Goal: Information Seeking & Learning: Compare options

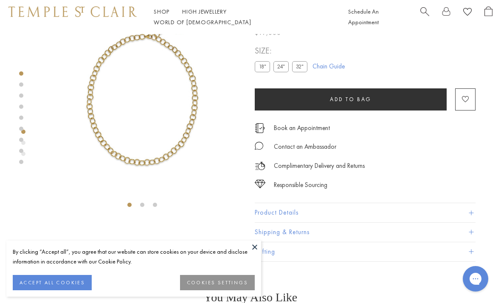
click at [161, 15] on link "Shop Shop" at bounding box center [162, 12] width 16 height 8
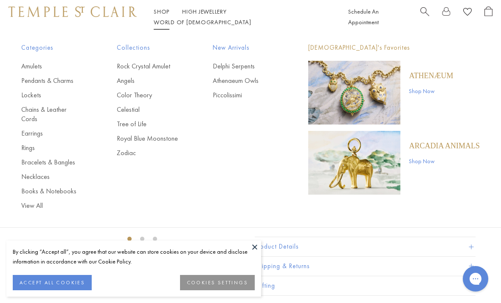
click at [36, 157] on link "Bracelets & Bangles" at bounding box center [52, 161] width 62 height 9
click at [36, 129] on link "Earrings" at bounding box center [52, 133] width 62 height 9
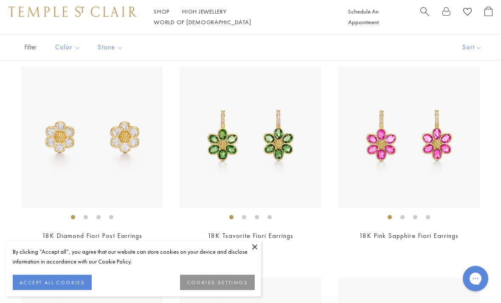
scroll to position [1765, 0]
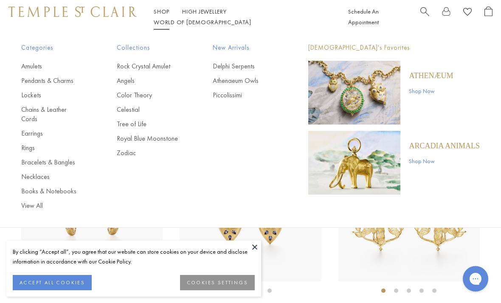
click at [34, 70] on link "Amulets" at bounding box center [52, 66] width 62 height 9
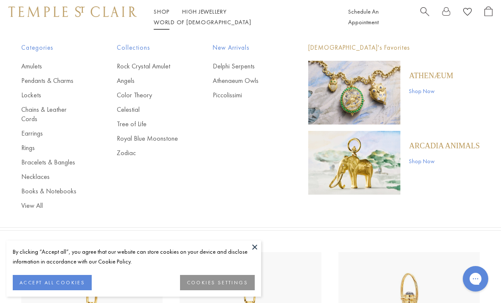
click at [69, 79] on link "Pendants & Charms" at bounding box center [52, 80] width 62 height 9
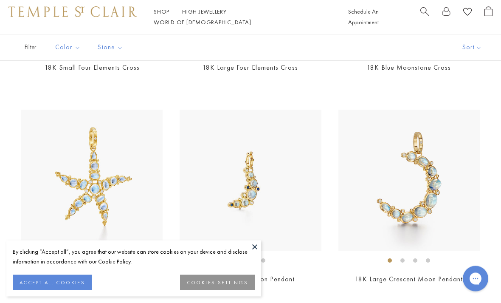
scroll to position [2557, 0]
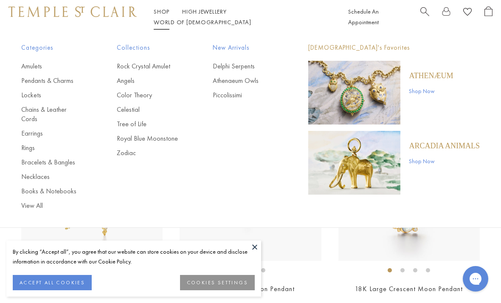
click at [66, 109] on link "Chains & Leather Cords" at bounding box center [52, 114] width 62 height 19
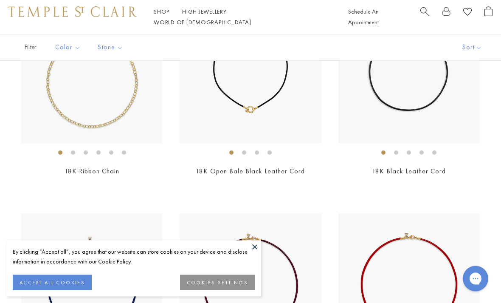
scroll to position [983, 0]
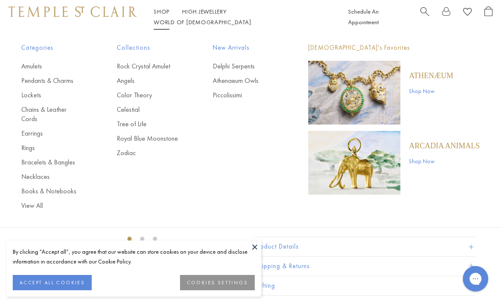
click at [32, 64] on link "Amulets" at bounding box center [52, 66] width 62 height 9
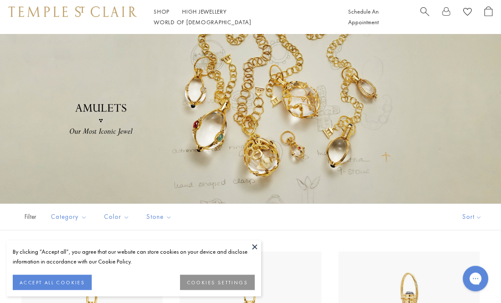
click at [252, 247] on button at bounding box center [254, 246] width 13 height 13
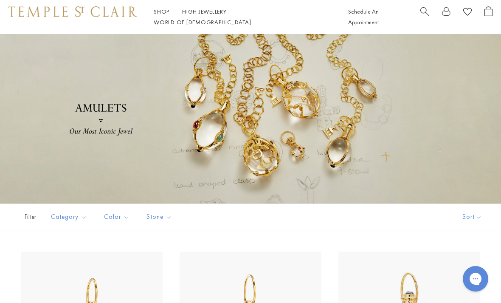
click at [162, 15] on link "Shop Shop" at bounding box center [162, 12] width 16 height 8
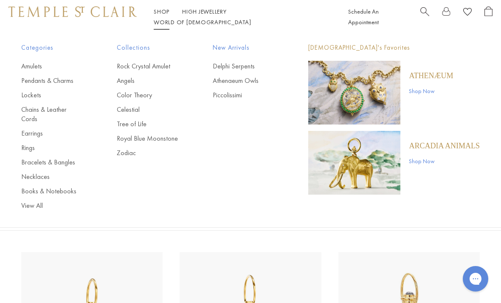
click at [74, 111] on link "Chains & Leather Cords" at bounding box center [52, 114] width 62 height 19
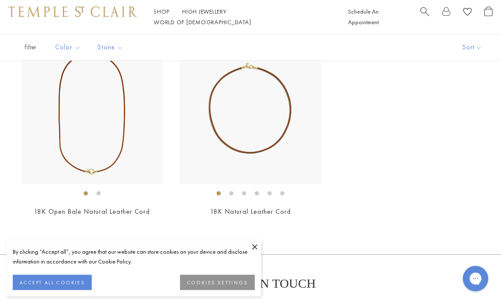
scroll to position [1366, 0]
click at [98, 144] on img at bounding box center [91, 112] width 141 height 141
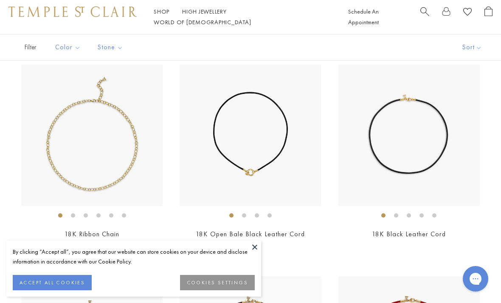
scroll to position [921, 0]
click at [281, 153] on img at bounding box center [249, 134] width 141 height 141
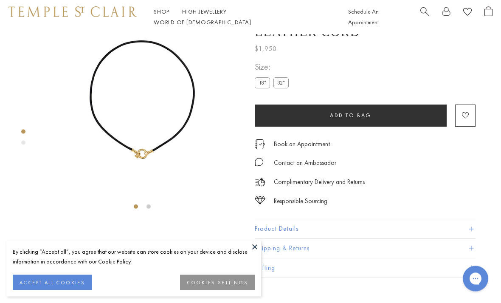
scroll to position [34, 0]
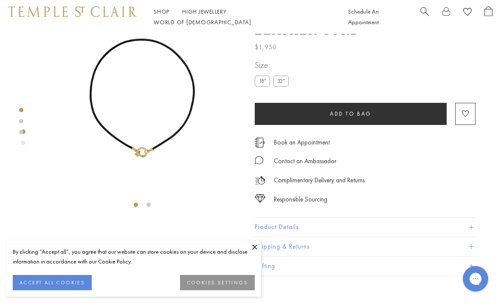
click at [260, 247] on button at bounding box center [254, 246] width 13 height 13
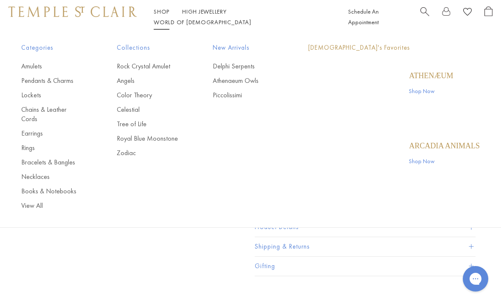
click at [162, 15] on link "Shop Shop" at bounding box center [162, 12] width 16 height 8
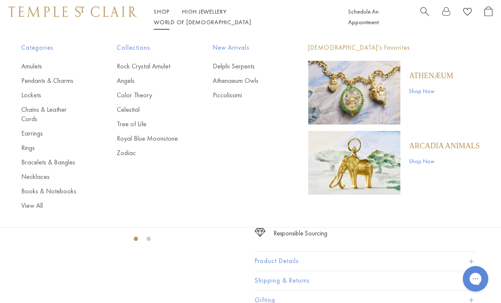
click at [66, 129] on link "Earrings" at bounding box center [52, 133] width 62 height 9
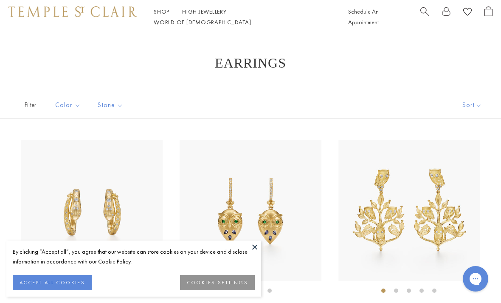
click at [259, 246] on button at bounding box center [254, 246] width 13 height 13
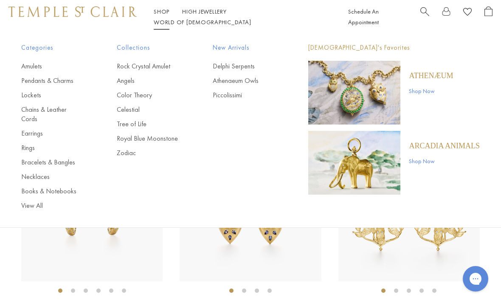
click at [56, 84] on link "Pendants & Charms" at bounding box center [52, 80] width 62 height 9
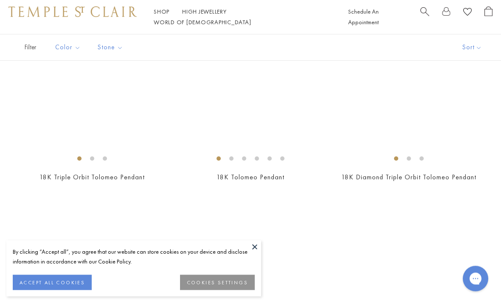
scroll to position [3303, 0]
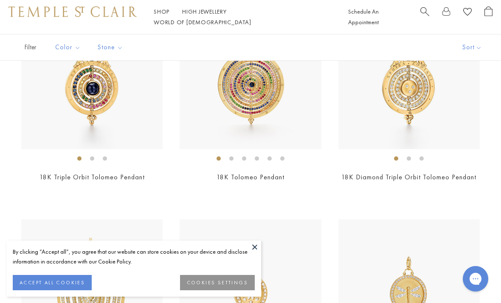
click at [410, 104] on img at bounding box center [408, 78] width 141 height 141
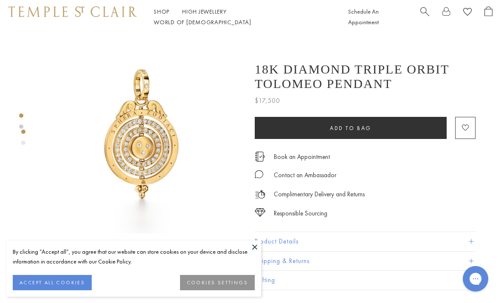
click at [251, 248] on button at bounding box center [254, 246] width 13 height 13
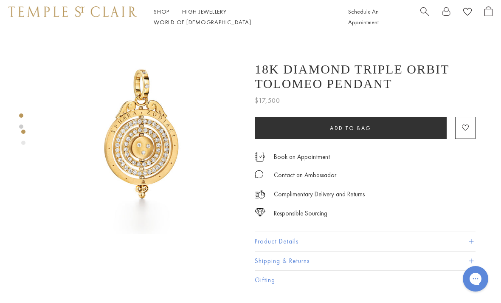
click at [286, 241] on button "Product Details" at bounding box center [365, 241] width 221 height 19
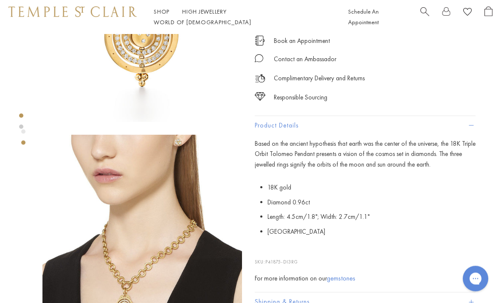
scroll to position [112, 0]
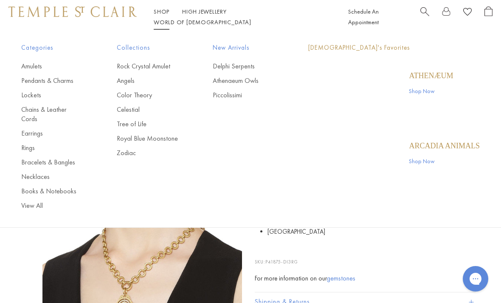
click at [167, 14] on link "Shop Shop" at bounding box center [162, 12] width 16 height 8
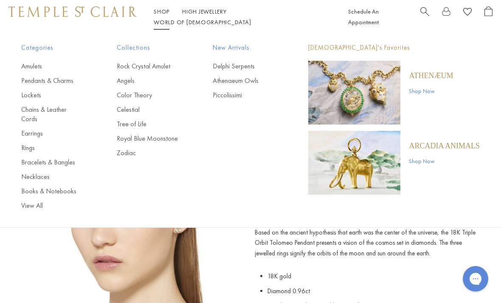
scroll to position [27, 0]
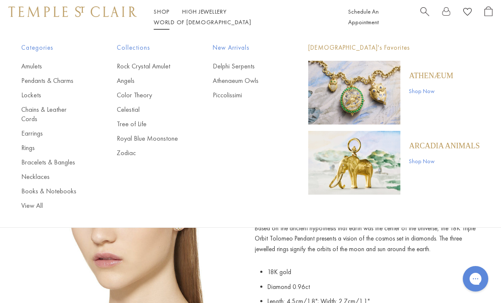
click at [48, 129] on link "Earrings" at bounding box center [52, 133] width 62 height 9
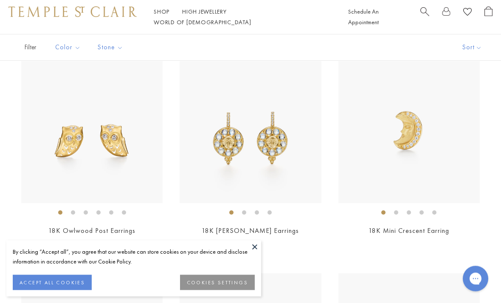
scroll to position [501, 0]
click at [259, 253] on button at bounding box center [254, 246] width 13 height 13
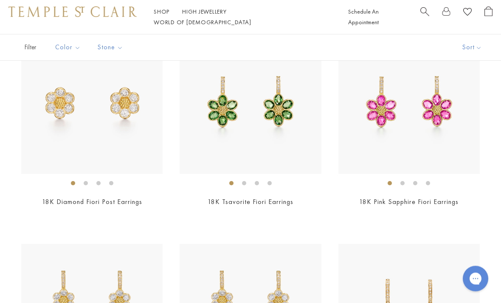
scroll to position [1799, 0]
click at [419, 127] on img at bounding box center [408, 102] width 141 height 141
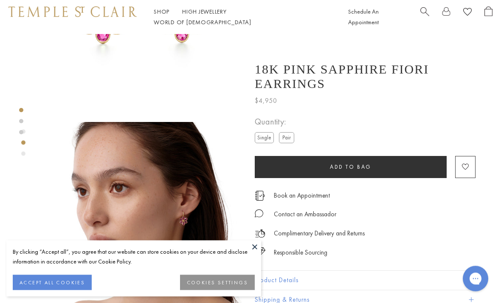
scroll to position [126, 0]
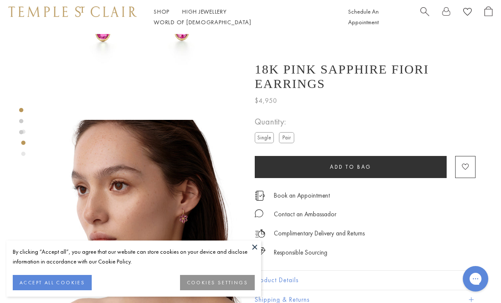
click at [287, 270] on button "Product Details" at bounding box center [365, 279] width 221 height 19
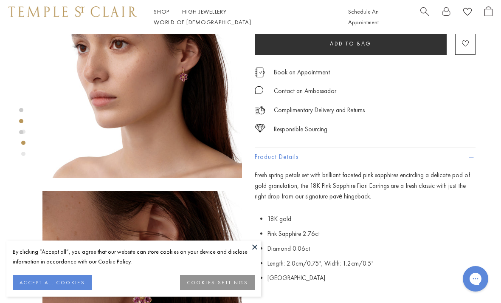
scroll to position [0, 0]
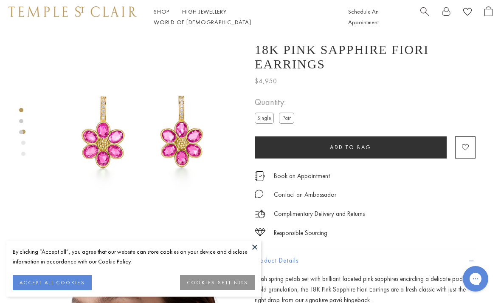
click at [168, 15] on link "Shop Shop" at bounding box center [162, 12] width 16 height 8
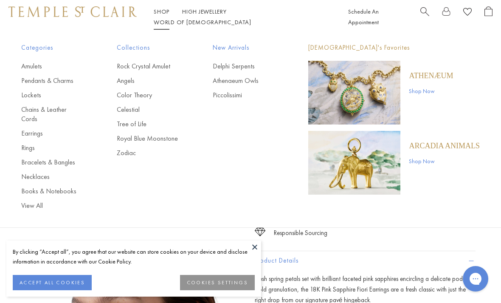
click at [70, 106] on link "Chains & Leather Cords" at bounding box center [52, 114] width 62 height 19
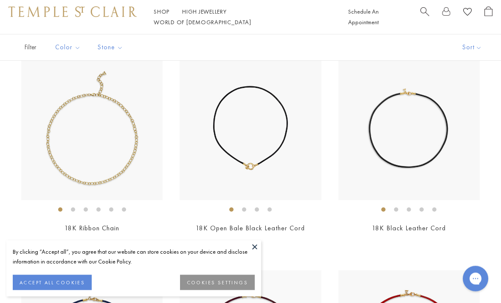
scroll to position [927, 0]
click at [270, 151] on img at bounding box center [249, 128] width 141 height 141
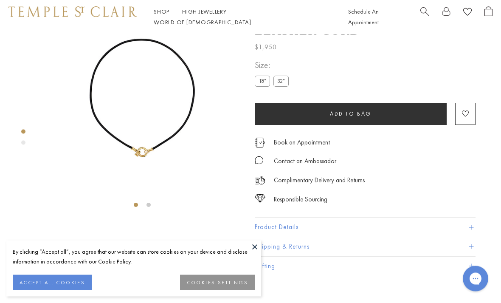
scroll to position [34, 0]
click at [291, 230] on button "Product Details" at bounding box center [365, 226] width 221 height 19
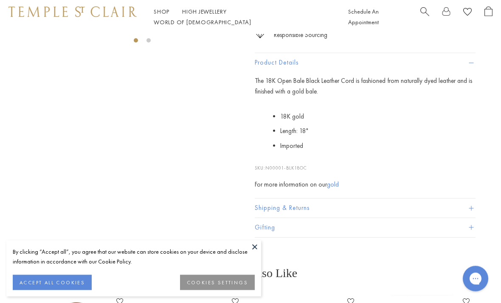
scroll to position [198, 0]
click at [183, 13] on link "High Jewellery High Jewellery" at bounding box center [204, 12] width 45 height 8
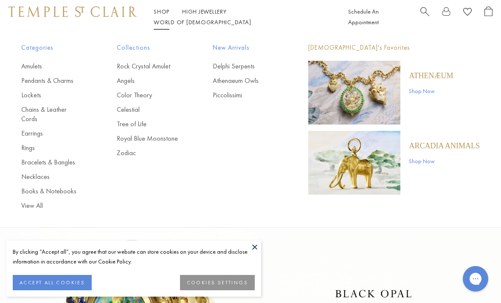
click at [54, 111] on link "Chains & Leather Cords" at bounding box center [52, 114] width 62 height 19
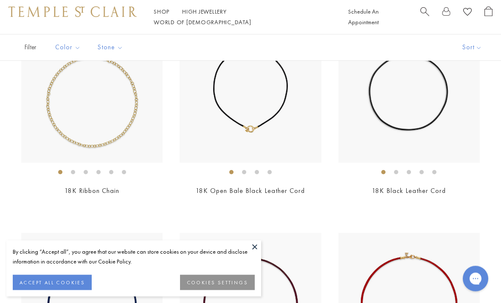
scroll to position [961, 0]
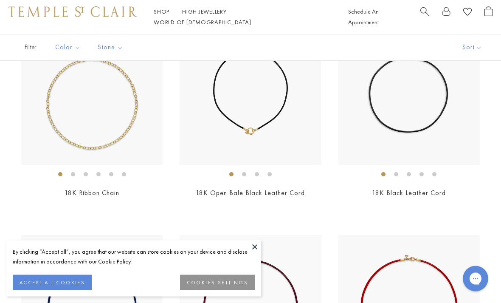
click at [122, 125] on img at bounding box center [91, 94] width 141 height 141
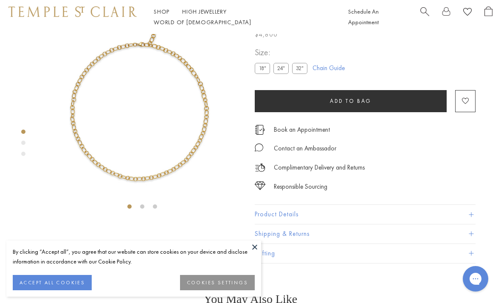
scroll to position [34, 0]
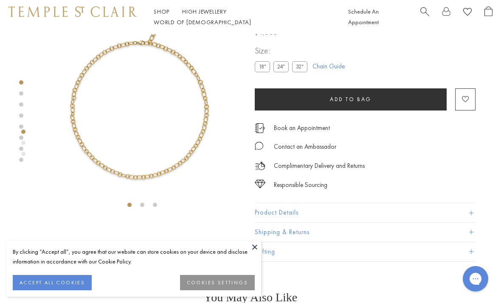
click at [284, 213] on button "Product Details" at bounding box center [365, 212] width 221 height 19
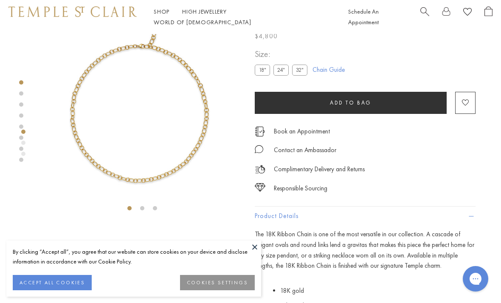
scroll to position [0, 0]
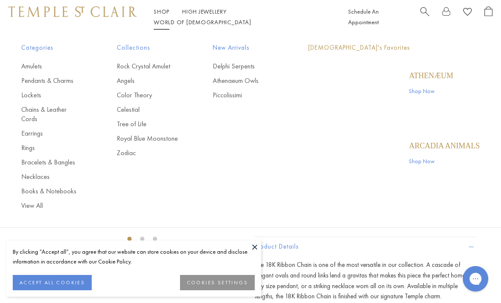
click at [164, 15] on link "Shop Shop" at bounding box center [162, 12] width 16 height 8
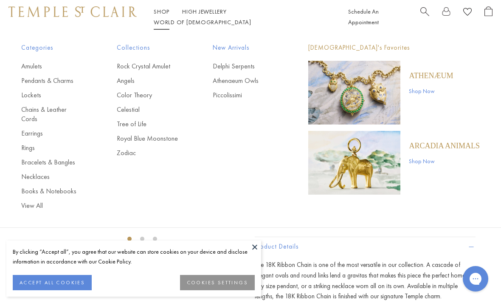
click at [39, 67] on link "Amulets" at bounding box center [52, 66] width 62 height 9
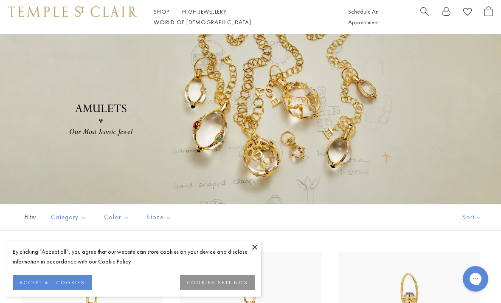
click at [252, 246] on button at bounding box center [254, 246] width 13 height 13
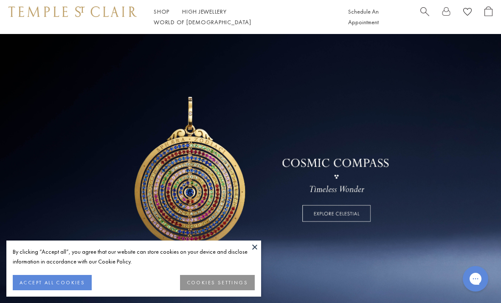
click at [252, 246] on button at bounding box center [254, 246] width 13 height 13
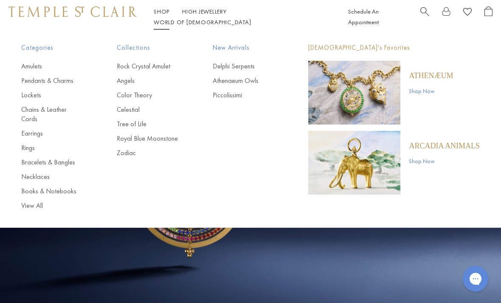
click at [40, 129] on link "Earrings" at bounding box center [52, 133] width 62 height 9
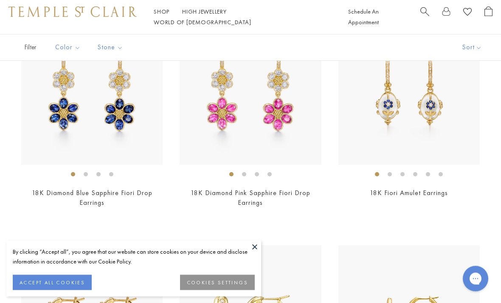
scroll to position [2019, 0]
click at [274, 114] on img at bounding box center [249, 93] width 141 height 141
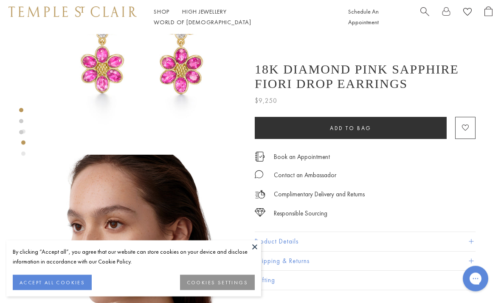
scroll to position [92, 0]
click at [283, 237] on button "Product Details" at bounding box center [365, 241] width 221 height 19
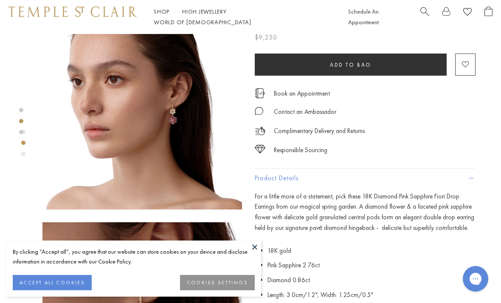
scroll to position [0, 0]
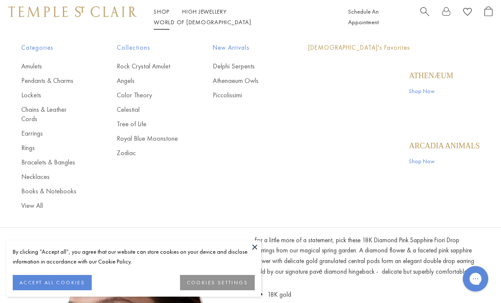
click at [157, 15] on link "Shop Shop" at bounding box center [162, 12] width 16 height 8
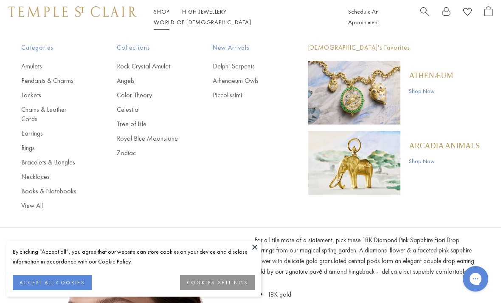
click at [36, 67] on link "Amulets" at bounding box center [52, 66] width 62 height 9
